Goal: Check status: Check status

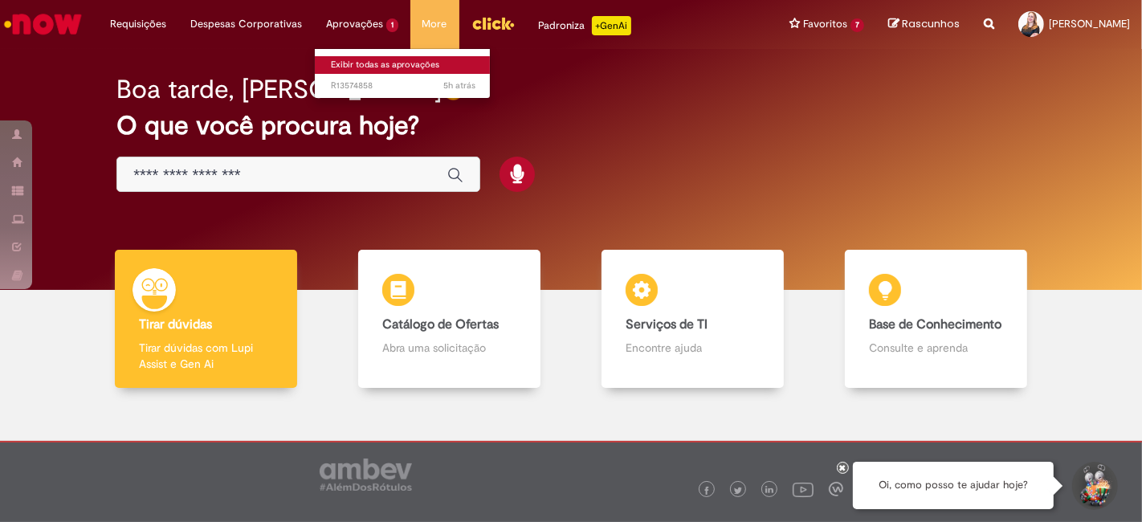
click at [361, 63] on link "Exibir todas as aprovações" at bounding box center [403, 65] width 177 height 18
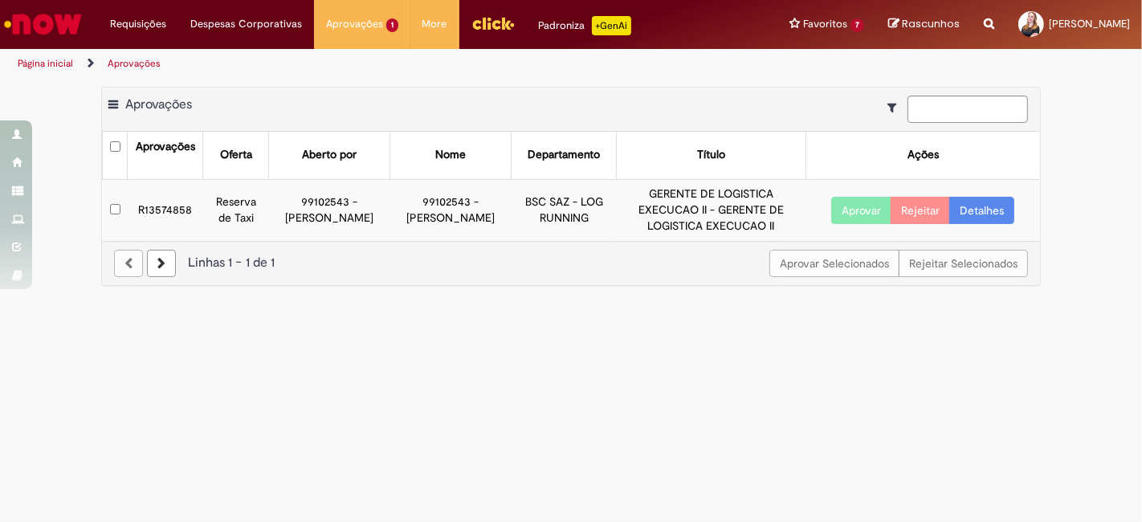
click at [150, 203] on td "R13574858" at bounding box center [165, 209] width 75 height 61
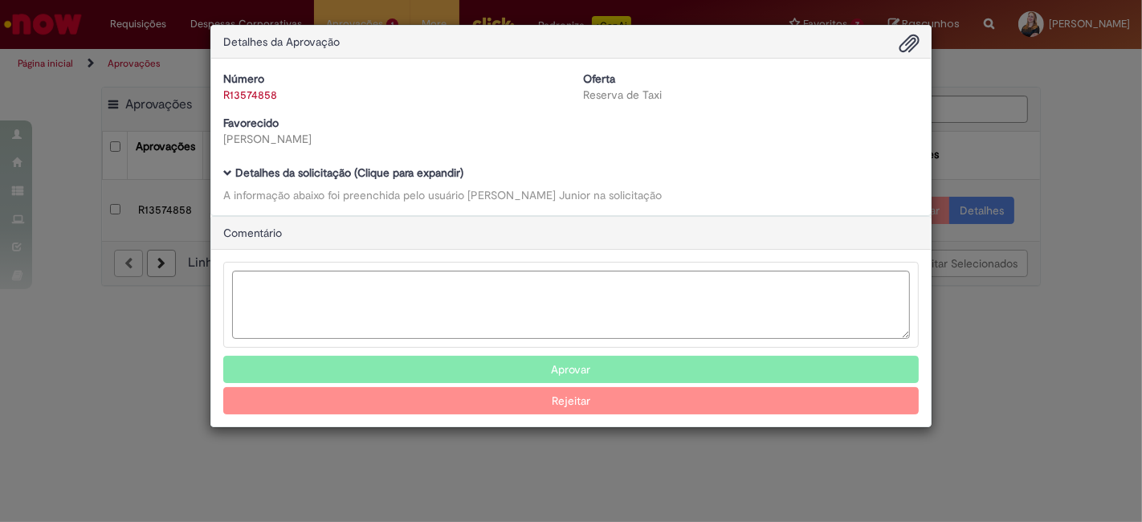
click at [394, 169] on b "Detalhes da solicitação (Clique para expandir)" at bounding box center [349, 172] width 228 height 14
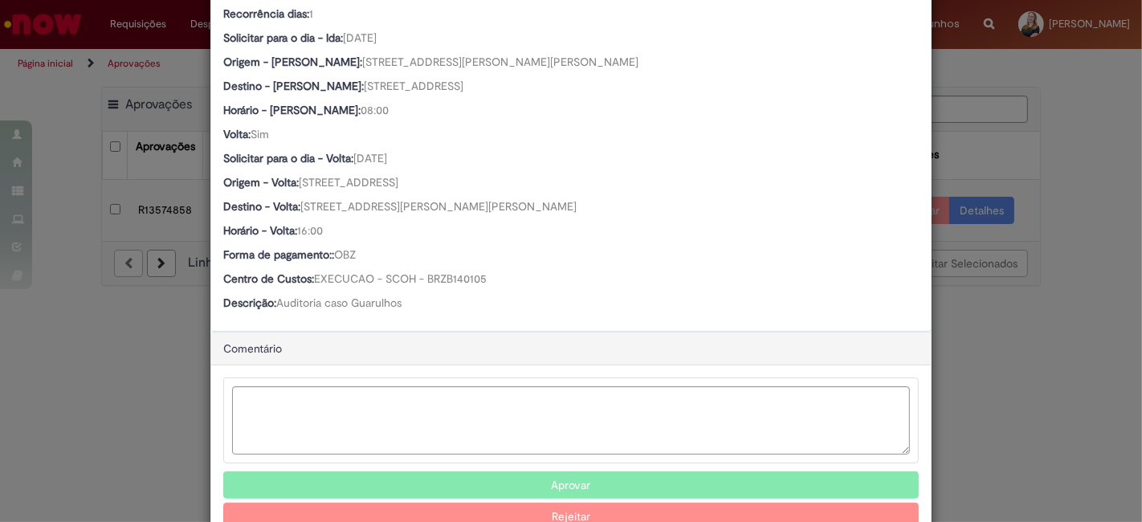
scroll to position [713, 0]
click at [404, 380] on div "Ambev Approval Modal" at bounding box center [571, 420] width 696 height 86
click at [401, 390] on textarea "Ambev Approval Modal" at bounding box center [571, 420] width 678 height 68
type textarea "**********"
click at [547, 480] on button "Aprovar" at bounding box center [571, 484] width 696 height 27
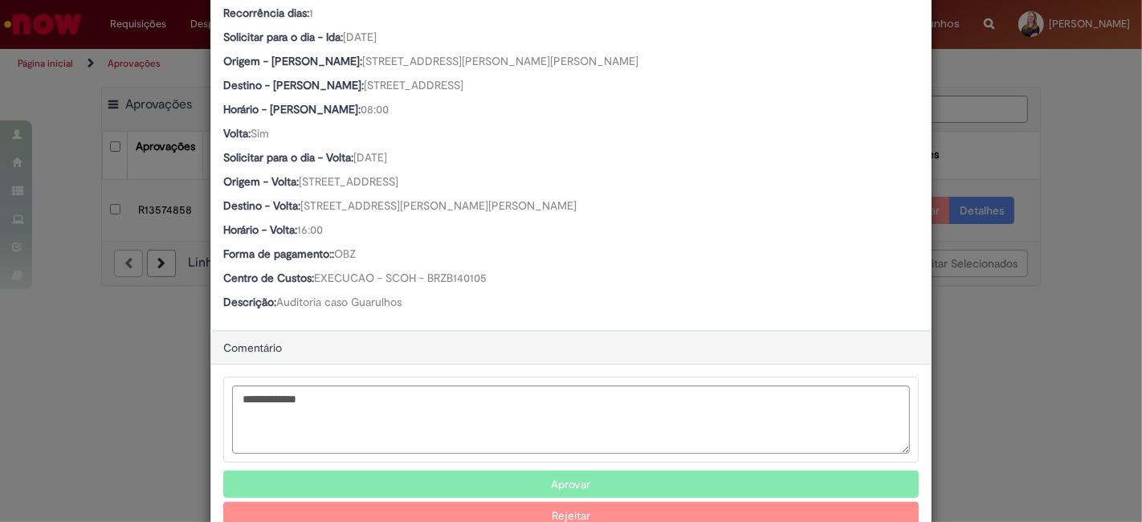
scroll to position [545, 0]
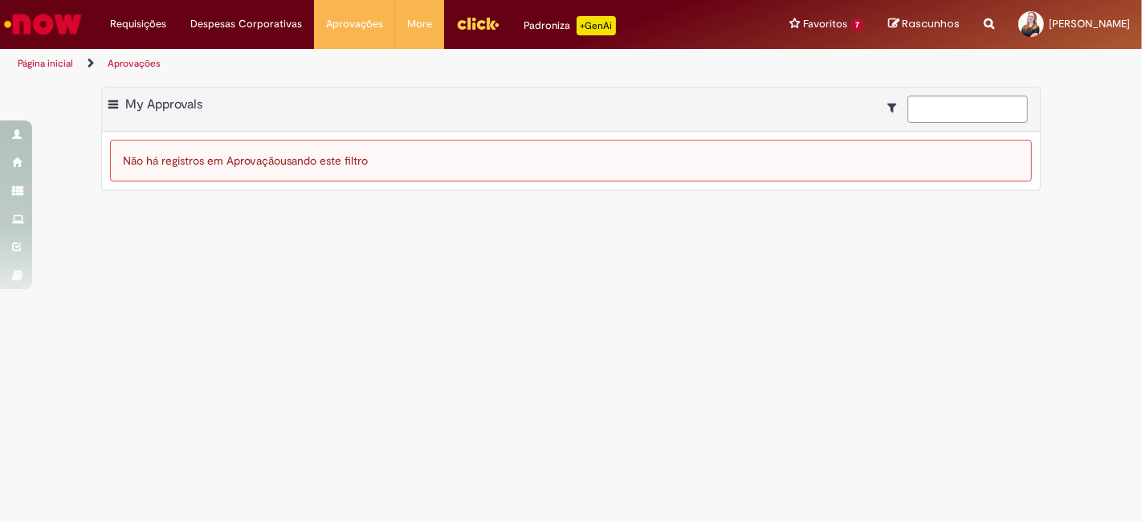
click at [670, 293] on main "Aprovações Exportar como PDF Exportar como Excel Exportar como CSV My Approvals…" at bounding box center [571, 300] width 1142 height 443
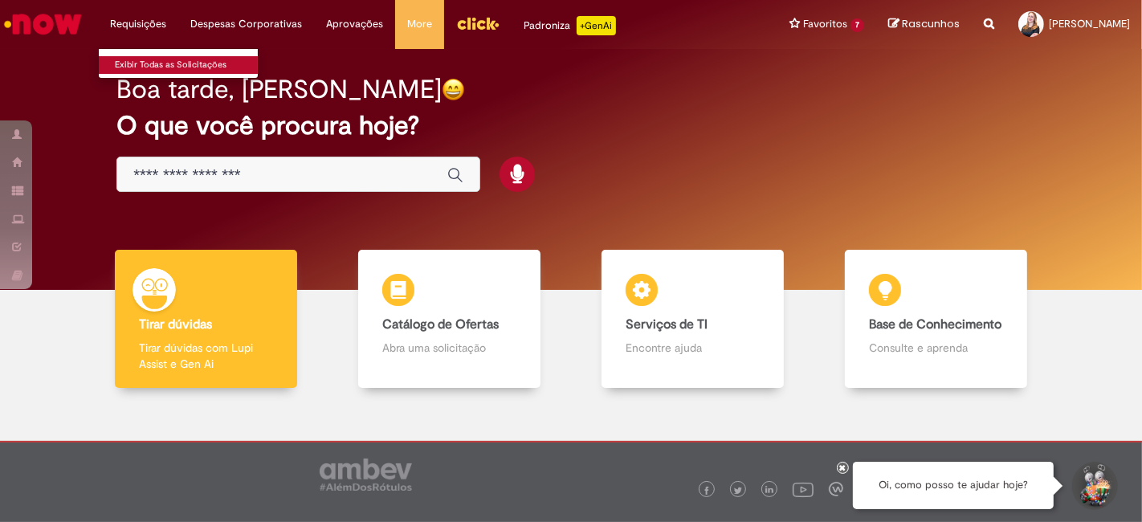
click at [153, 65] on link "Exibir Todas as Solicitações" at bounding box center [187, 65] width 177 height 18
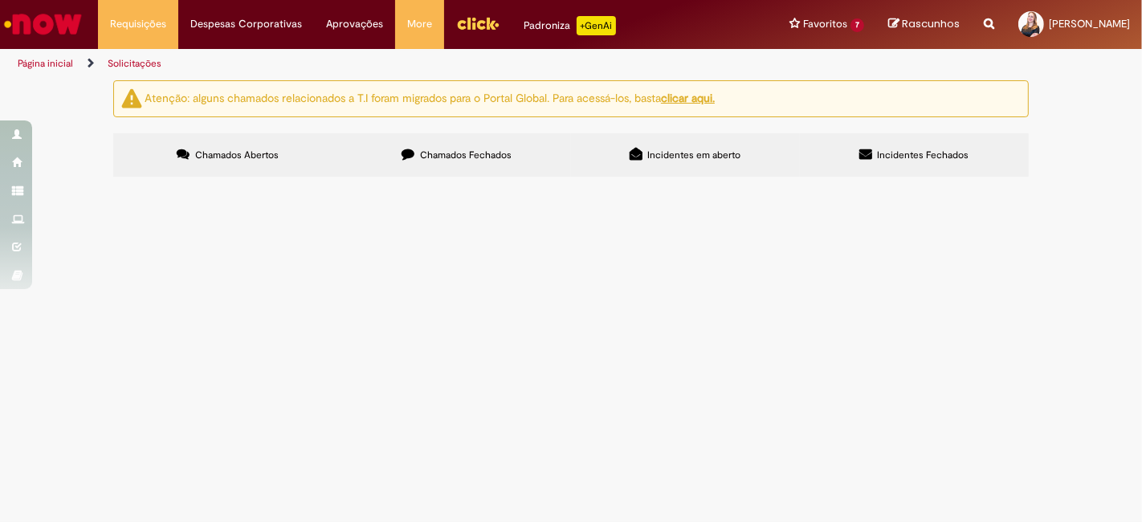
click at [474, 145] on label "Chamados Fechados" at bounding box center [456, 154] width 229 height 43
click at [0, 0] on span "R13542622" at bounding box center [0, 0] width 0 height 0
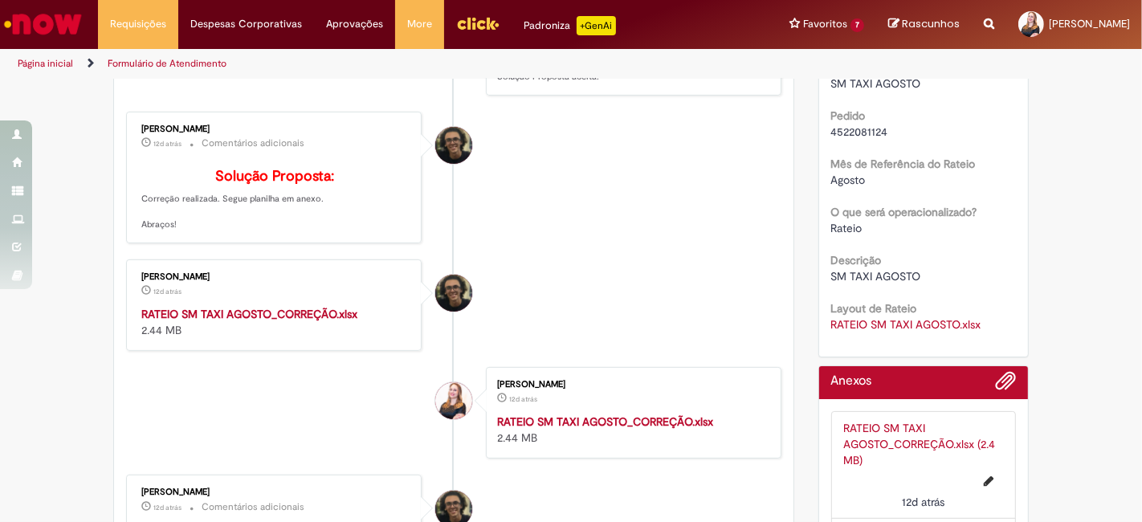
scroll to position [271, 0]
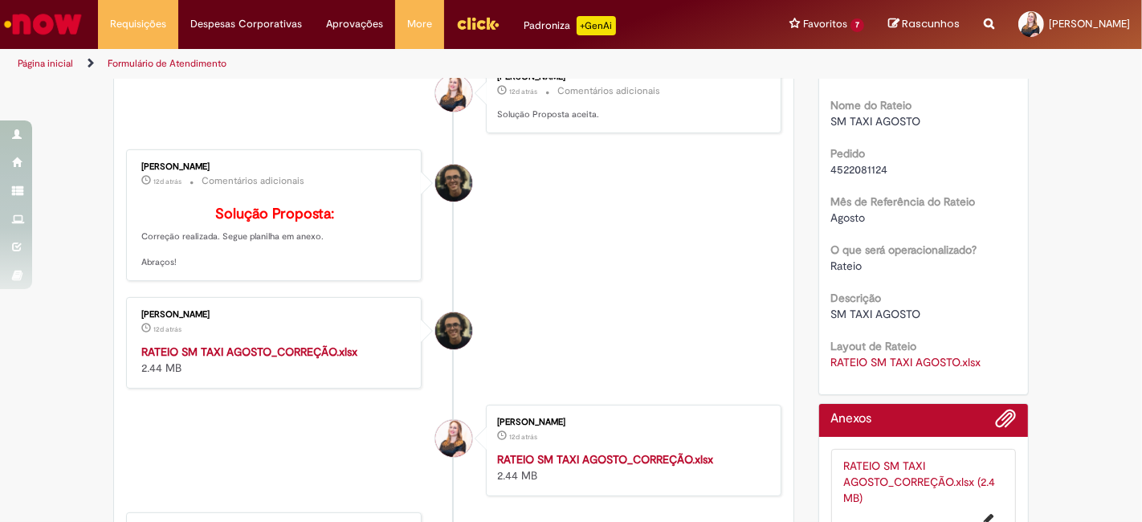
click at [266, 359] on strong "RATEIO SM TAXI AGOSTO_CORREÇÃO.xlsx" at bounding box center [249, 352] width 216 height 14
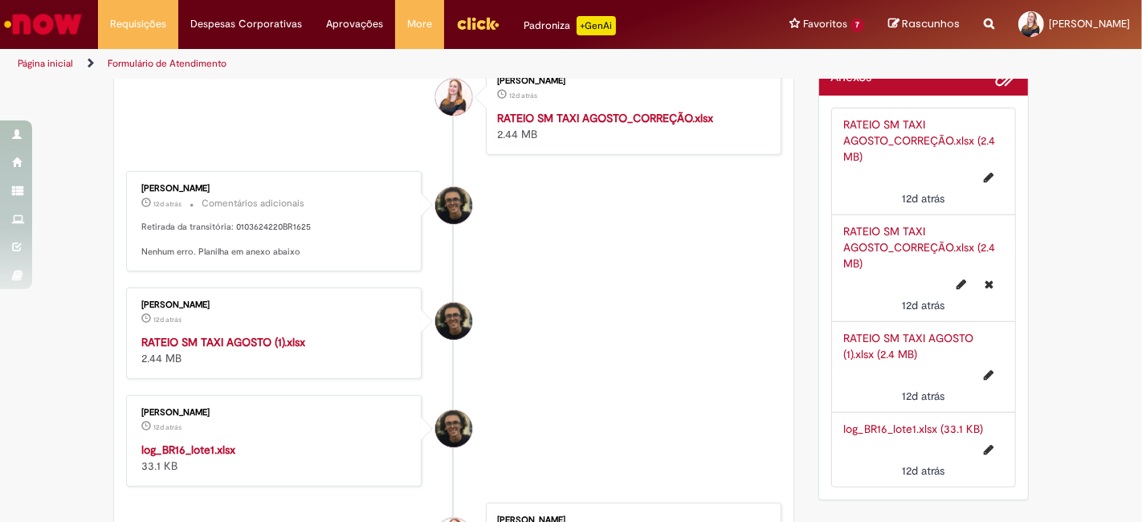
scroll to position [627, 0]
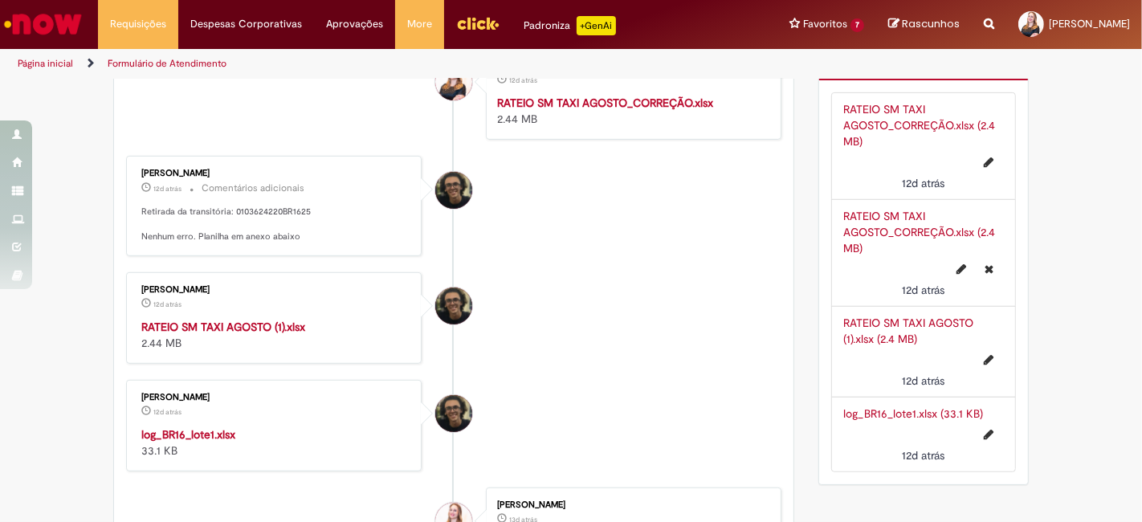
click at [193, 334] on strong "RATEIO SM TAXI AGOSTO (1).xlsx" at bounding box center [223, 327] width 164 height 14
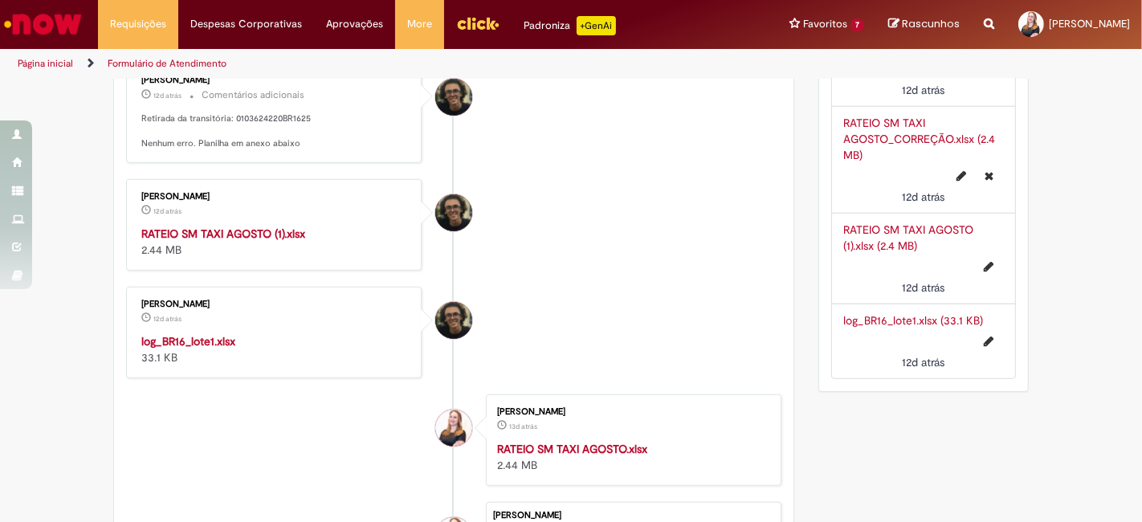
scroll to position [716, 0]
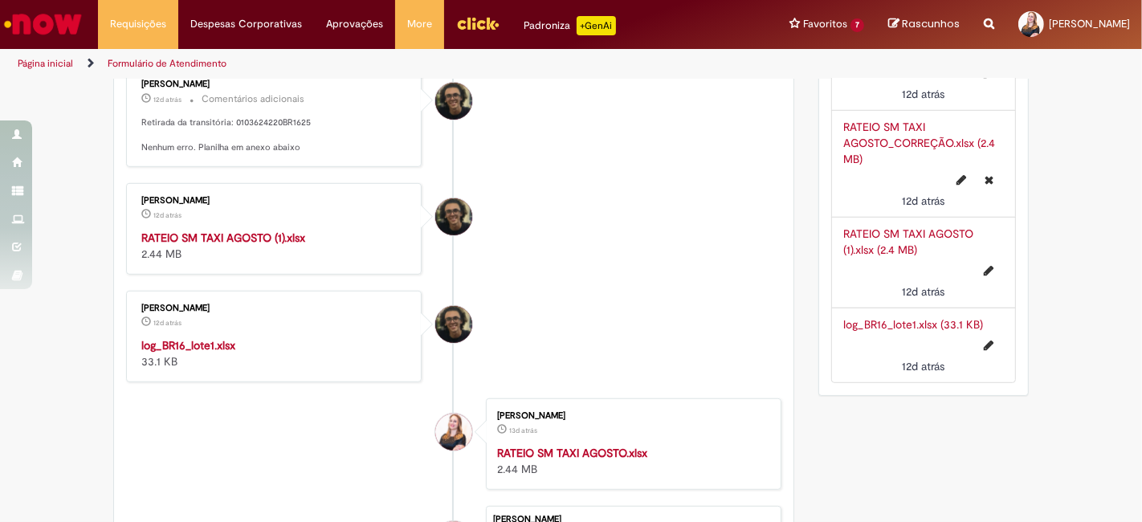
click at [181, 353] on strong "log_BR16_lote1.xlsx" at bounding box center [188, 345] width 94 height 14
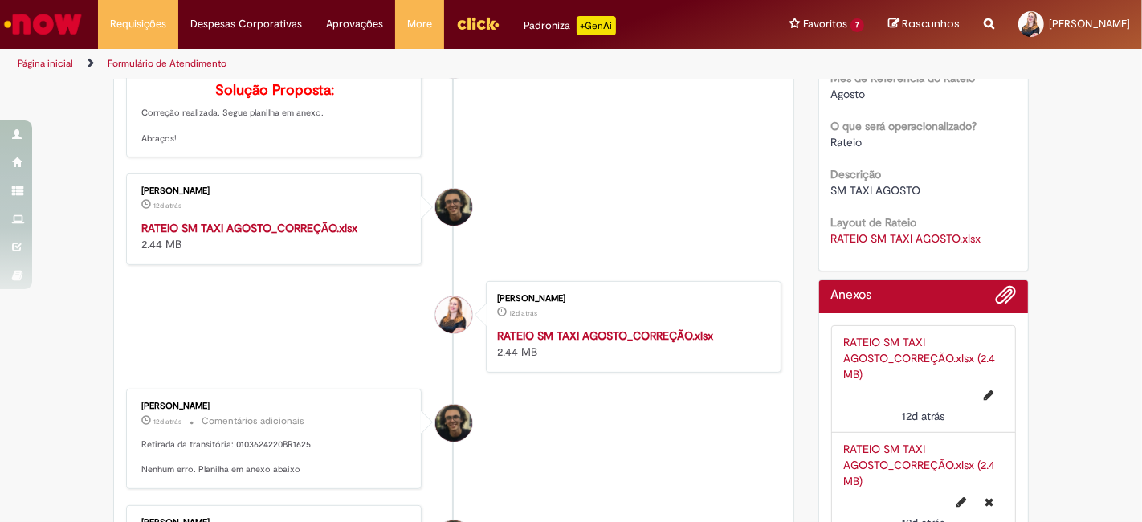
scroll to position [446, 0]
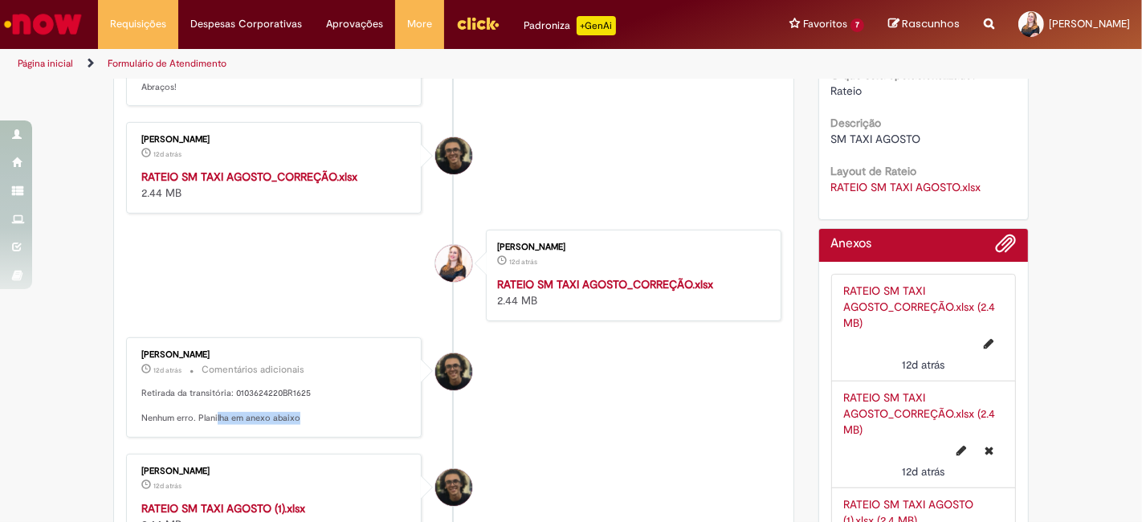
drag, startPoint x: 207, startPoint y: 431, endPoint x: 358, endPoint y: 434, distance: 151.0
click at [304, 425] on p "Retirada da transitória: 0103624220BR1625 Nenhum erro. Planilha em anexo abaixo" at bounding box center [274, 406] width 267 height 38
click at [375, 425] on p "Retirada da transitória: 0103624220BR1625 Nenhum erro. Planilha em anexo abaixo" at bounding box center [274, 406] width 267 height 38
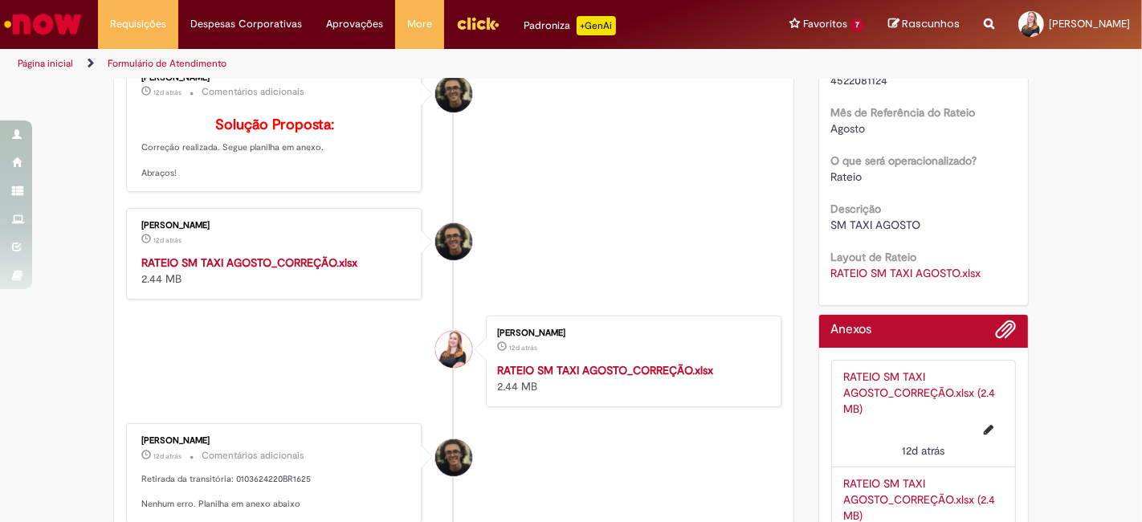
scroll to position [343, 0]
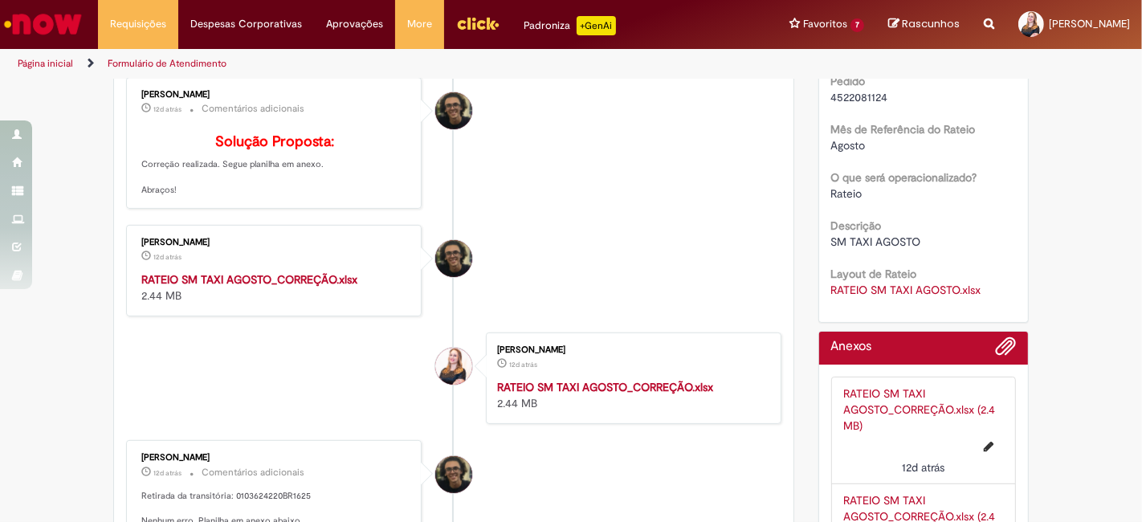
click at [582, 394] on strong "RATEIO SM TAXI AGOSTO_CORREÇÃO.xlsx" at bounding box center [605, 387] width 216 height 14
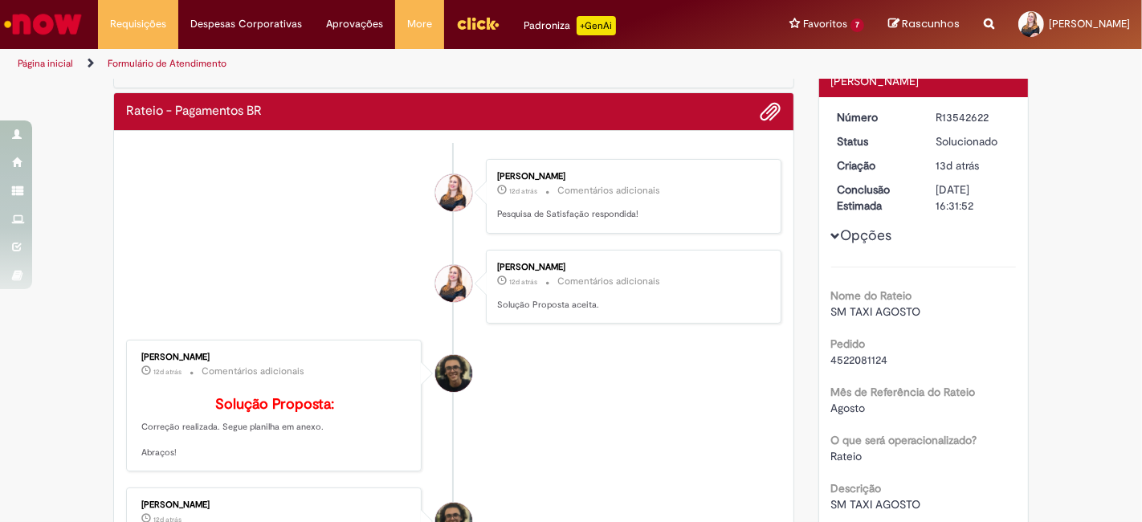
scroll to position [178, 0]
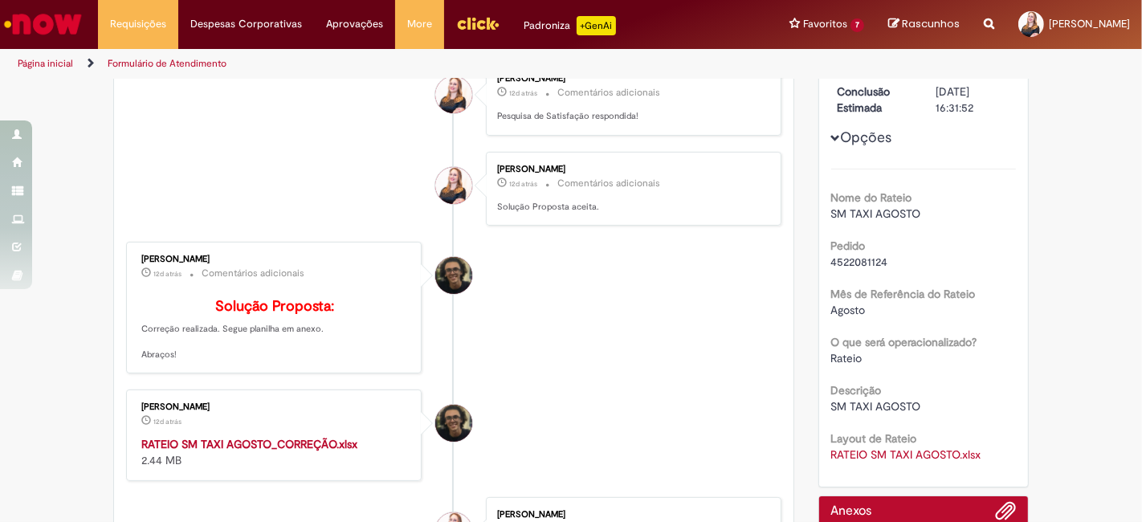
click at [723, 252] on li "Cleber Gressoni Rodrigues 12d atrás 12 dias atrás Comentários adicionais Soluçã…" at bounding box center [453, 308] width 655 height 132
